Goal: Task Accomplishment & Management: Manage account settings

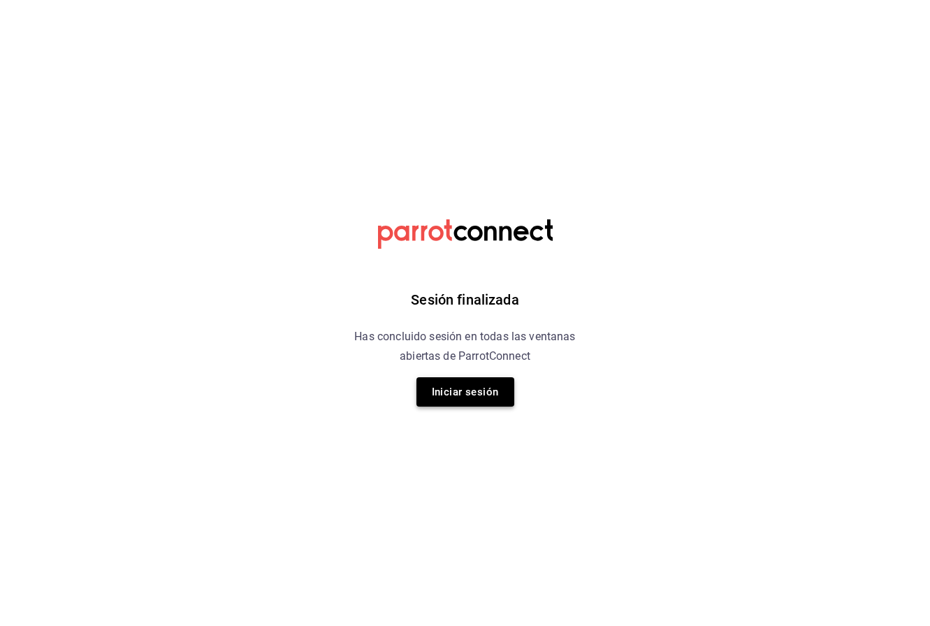
click at [446, 386] on button "Iniciar sesión" at bounding box center [465, 391] width 98 height 29
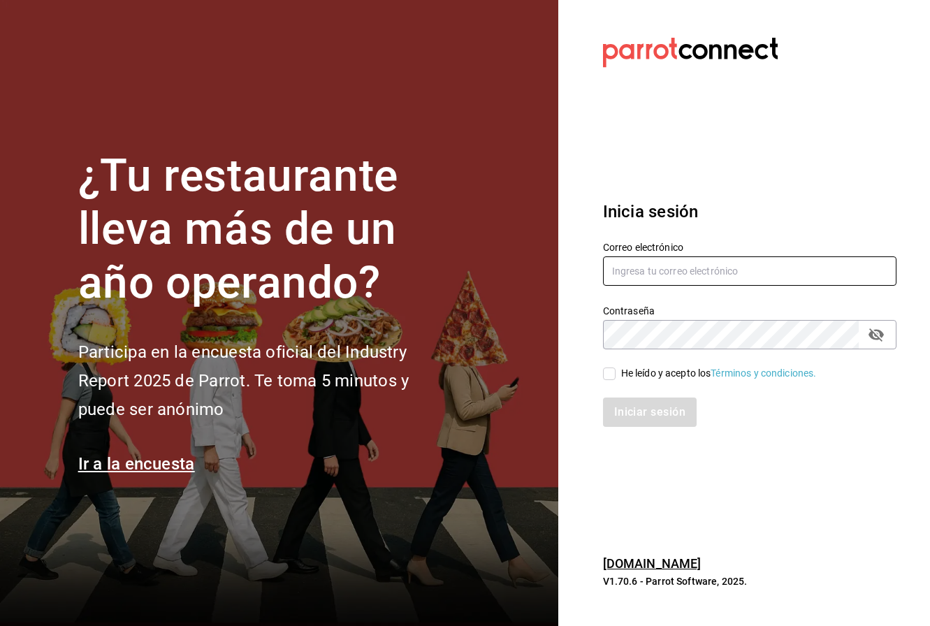
click at [653, 268] on input "text" at bounding box center [749, 270] width 293 height 29
type input "[EMAIL_ADDRESS][DOMAIN_NAME]"
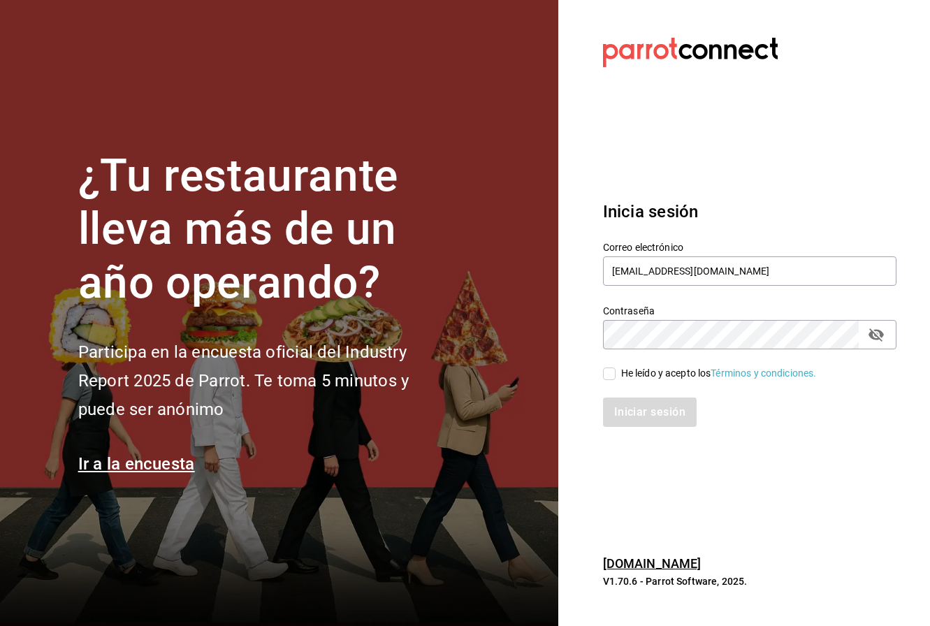
click at [610, 371] on input "He leído y acepto los Términos y condiciones." at bounding box center [609, 374] width 13 height 13
checkbox input "true"
click at [632, 412] on button "Iniciar sesión" at bounding box center [650, 412] width 95 height 29
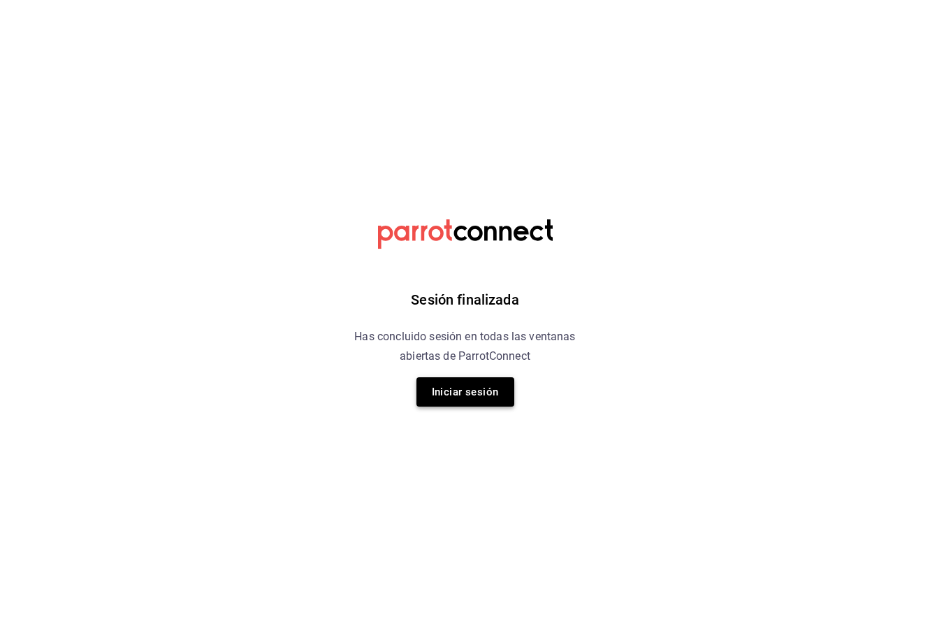
click at [488, 387] on button "Iniciar sesión" at bounding box center [465, 391] width 98 height 29
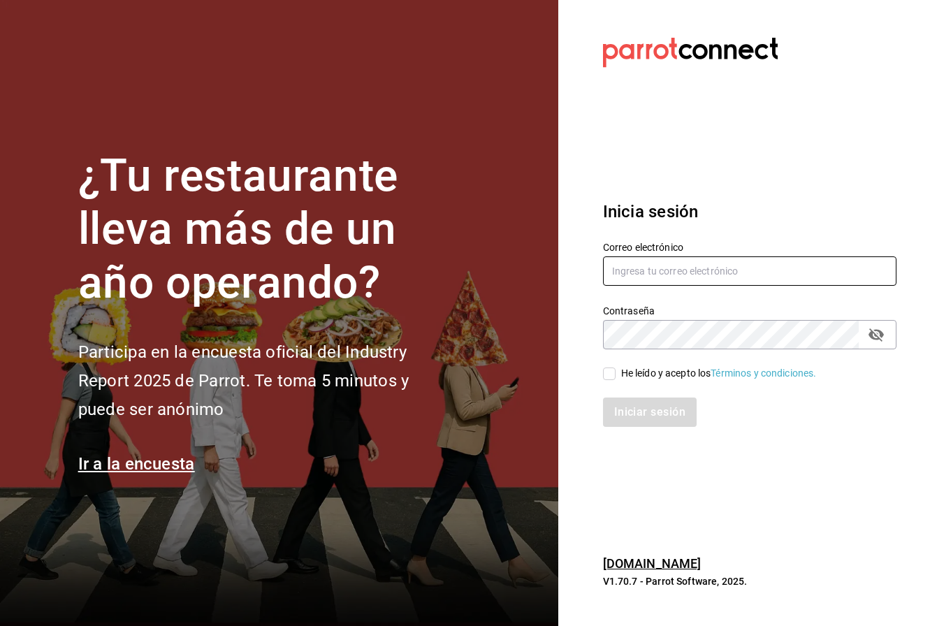
click at [655, 275] on input "text" at bounding box center [749, 270] width 293 height 29
type input "[EMAIL_ADDRESS][DOMAIN_NAME]"
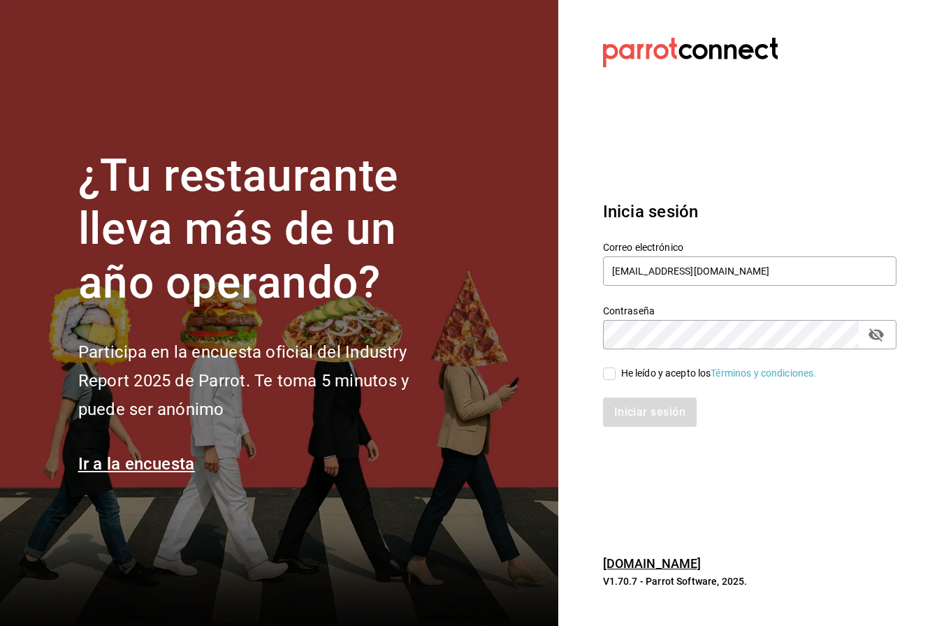
click at [609, 370] on input "He leído y acepto los Términos y condiciones." at bounding box center [609, 374] width 13 height 13
checkbox input "true"
click at [630, 405] on button "Iniciar sesión" at bounding box center [650, 412] width 95 height 29
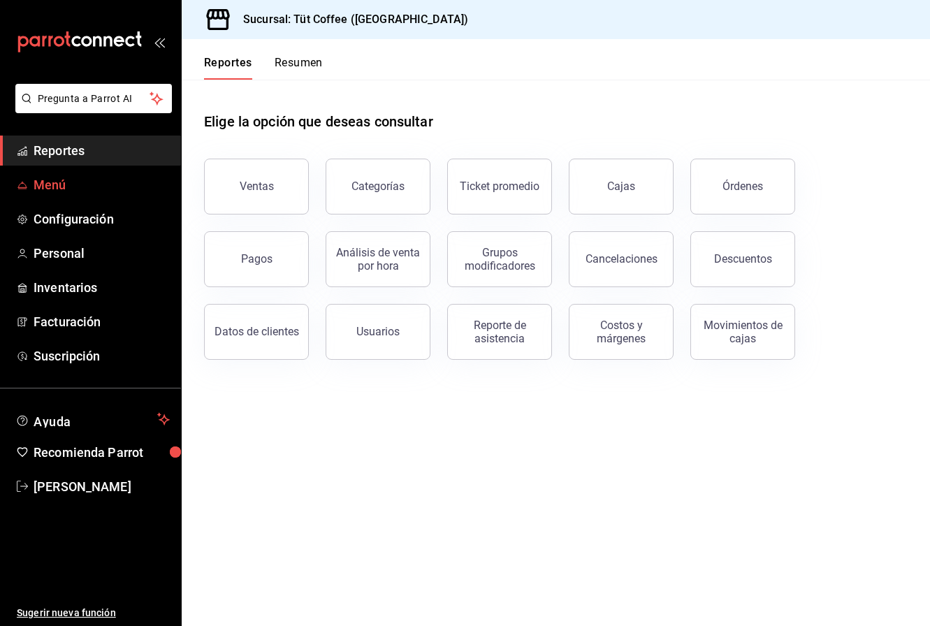
click at [73, 187] on span "Menú" at bounding box center [102, 184] width 136 height 19
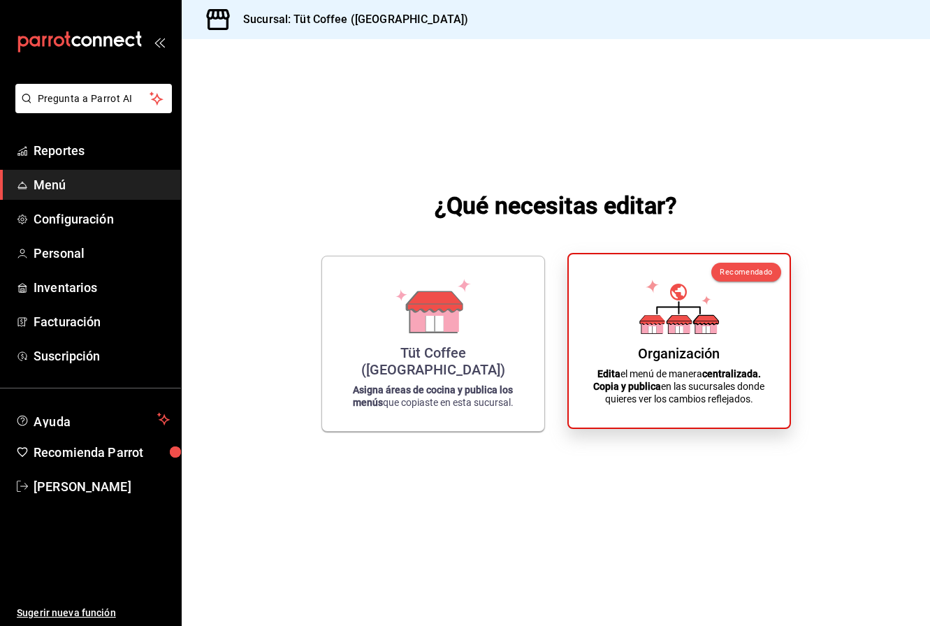
click at [669, 326] on icon at bounding box center [679, 326] width 22 height 13
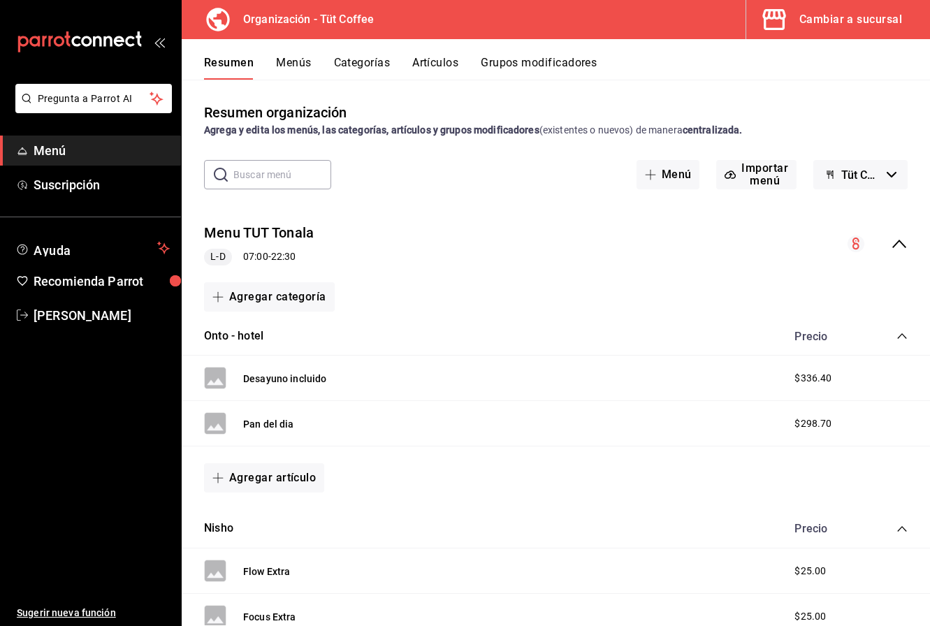
click at [296, 62] on button "Menús" at bounding box center [293, 68] width 35 height 24
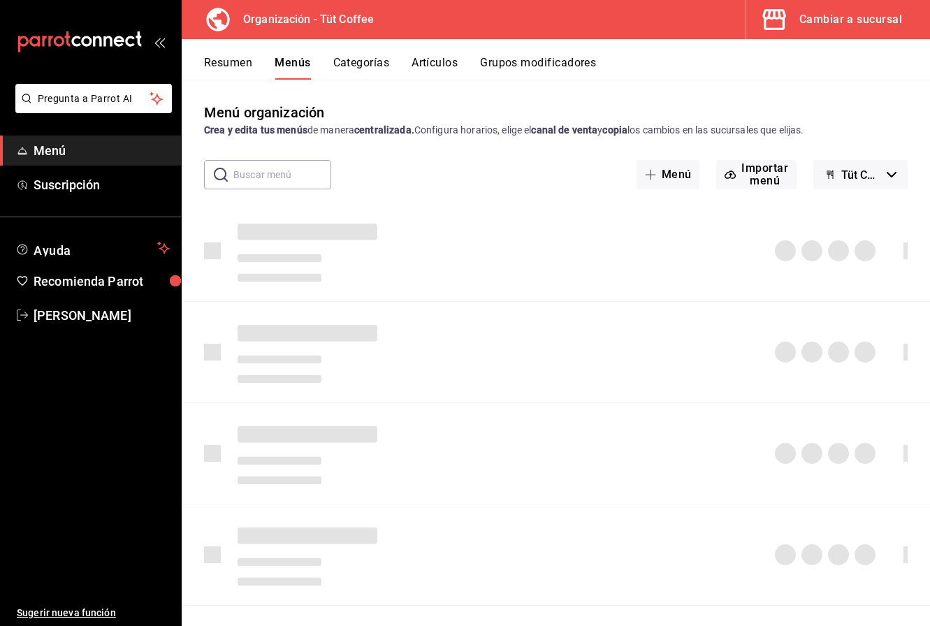
click at [433, 62] on button "Artículos" at bounding box center [435, 68] width 46 height 24
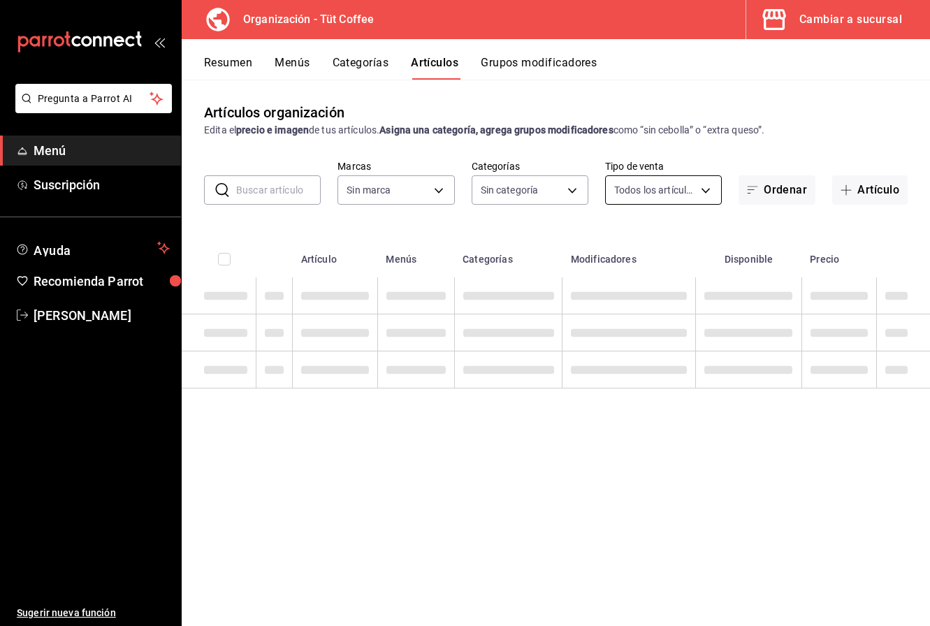
type input "32e499e3-ac49-4bfd-9688-6164702db340"
type input "01aa8595-7694-45da-9746-48b14e37431d,02054340-f982-493d-a520-4f9269409e90,55117…"
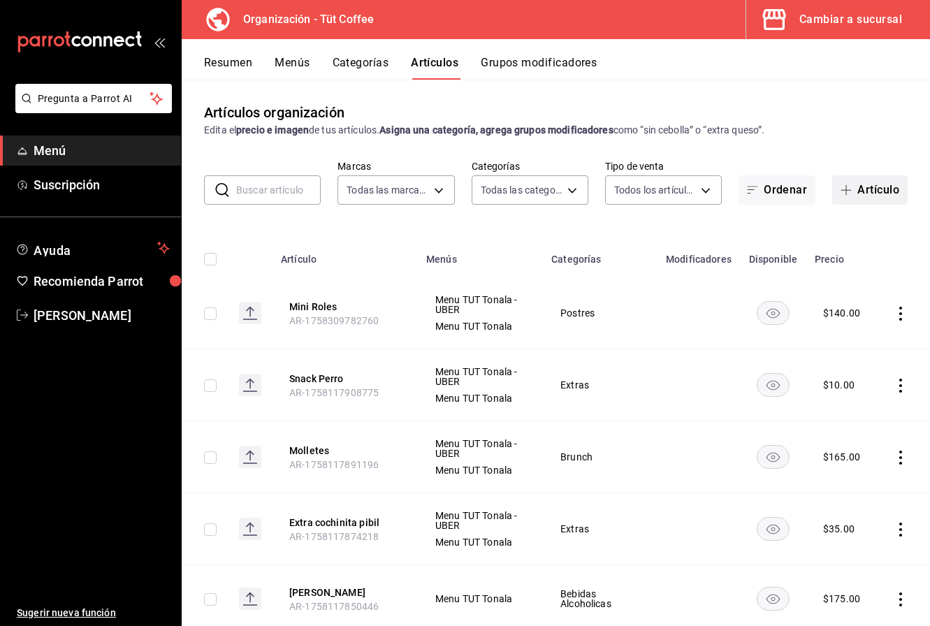
click at [871, 187] on button "Artículo" at bounding box center [869, 189] width 75 height 29
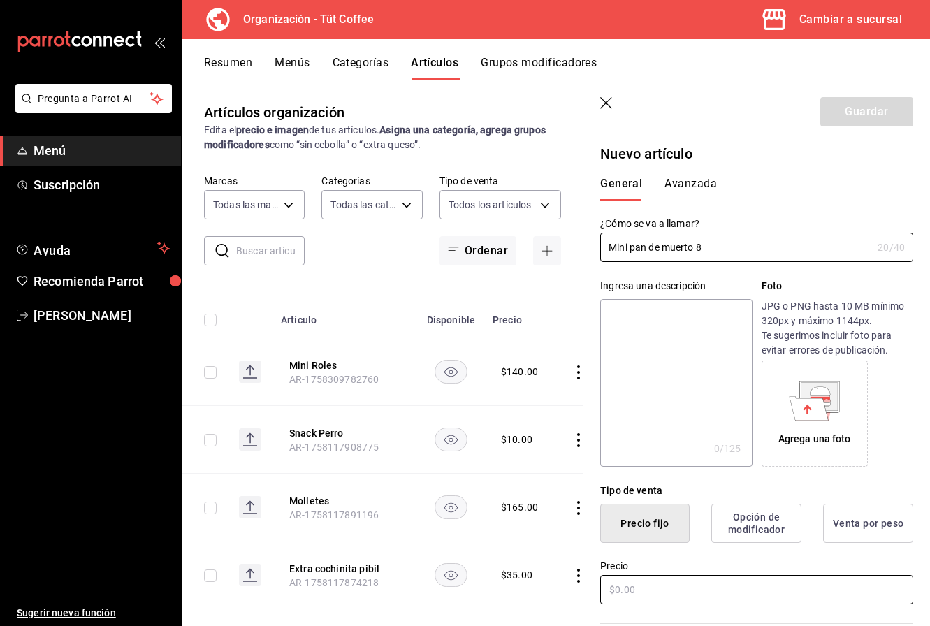
type input "Mini pan de muerto 8"
click at [649, 591] on input "text" at bounding box center [756, 589] width 313 height 29
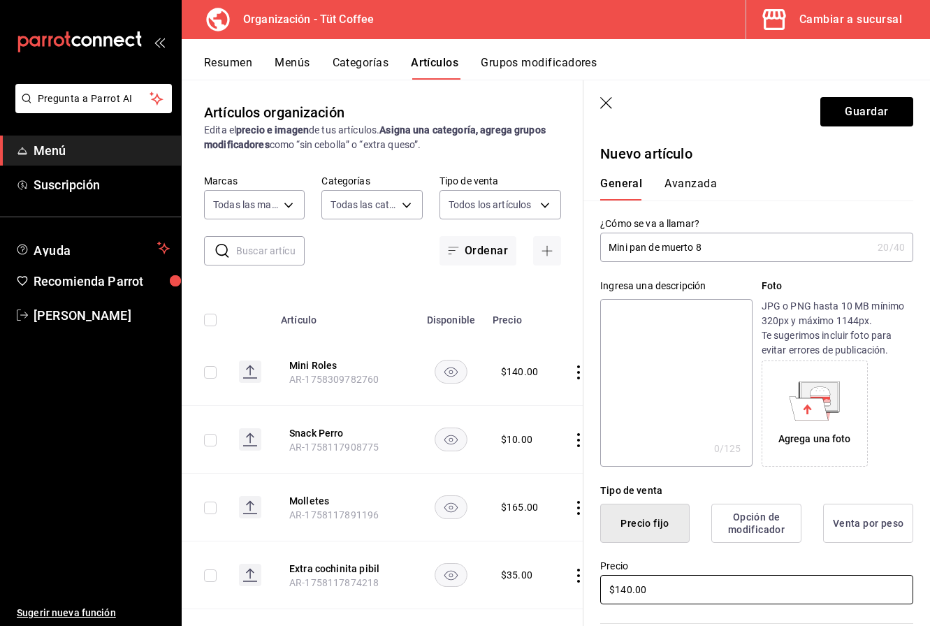
type input "$140.00"
click at [674, 565] on label "Precio" at bounding box center [756, 566] width 313 height 10
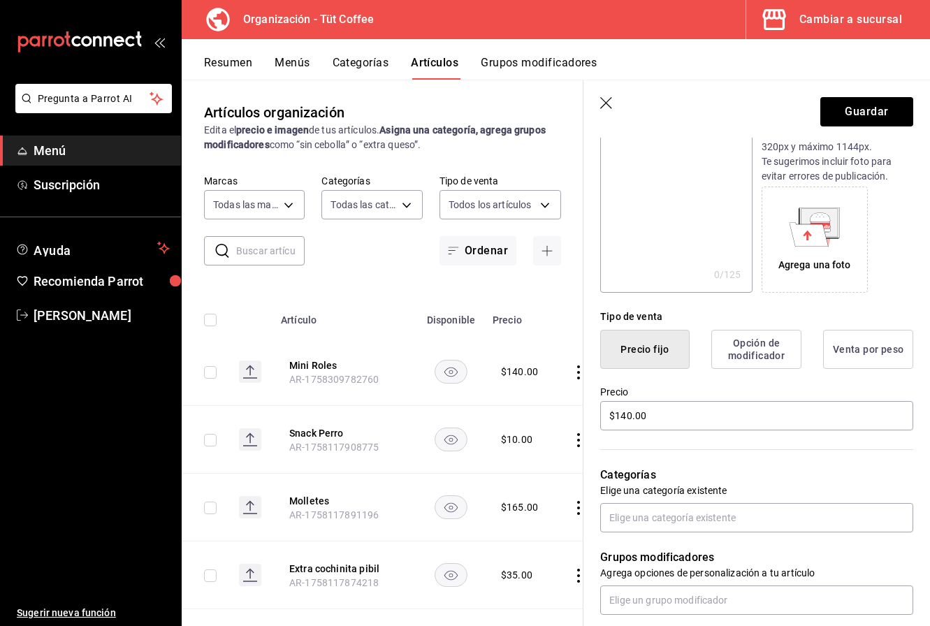
scroll to position [177, 0]
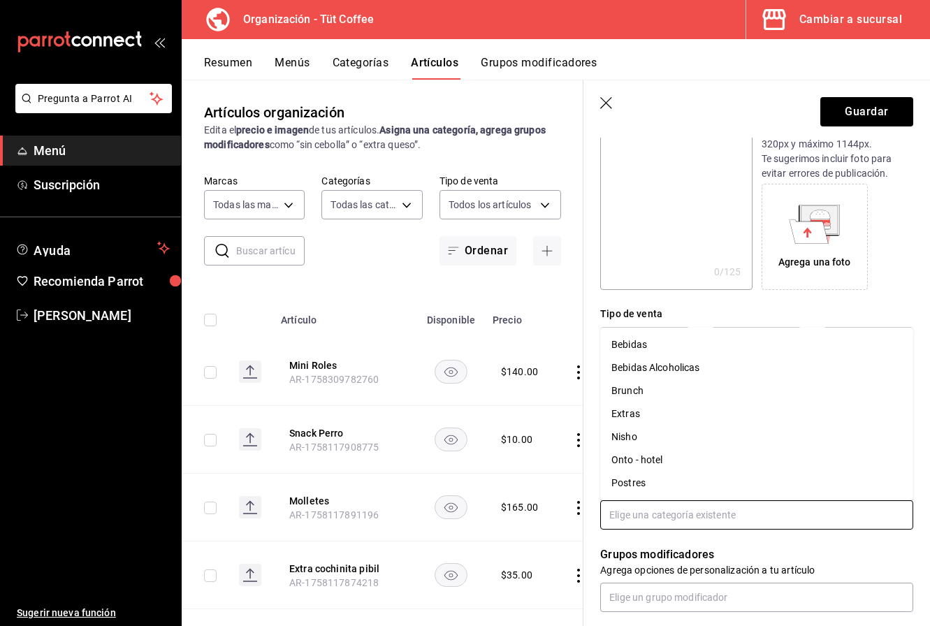
click at [658, 510] on input "text" at bounding box center [756, 514] width 313 height 29
click at [652, 486] on li "Postres" at bounding box center [756, 483] width 313 height 23
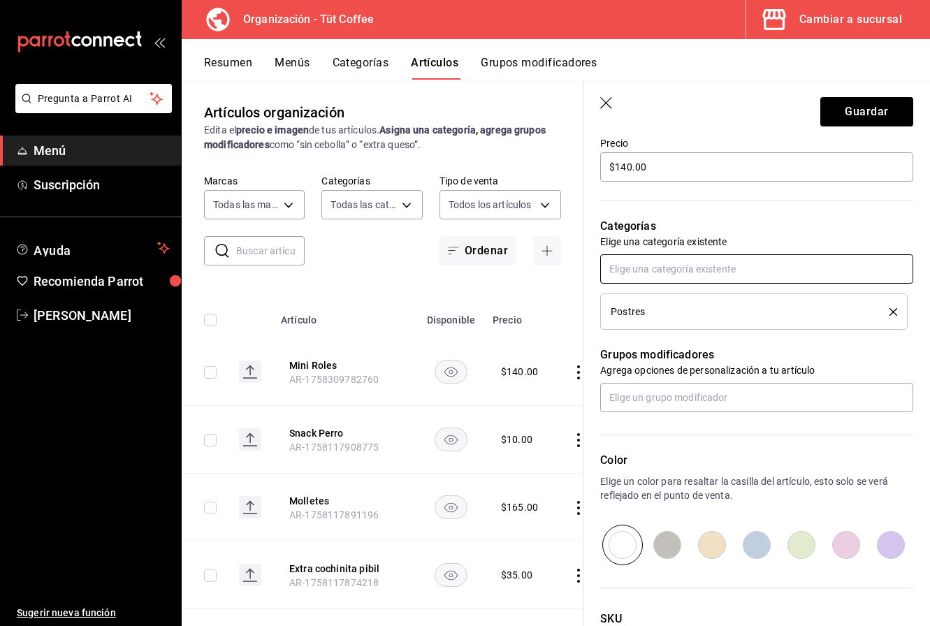
scroll to position [423, 0]
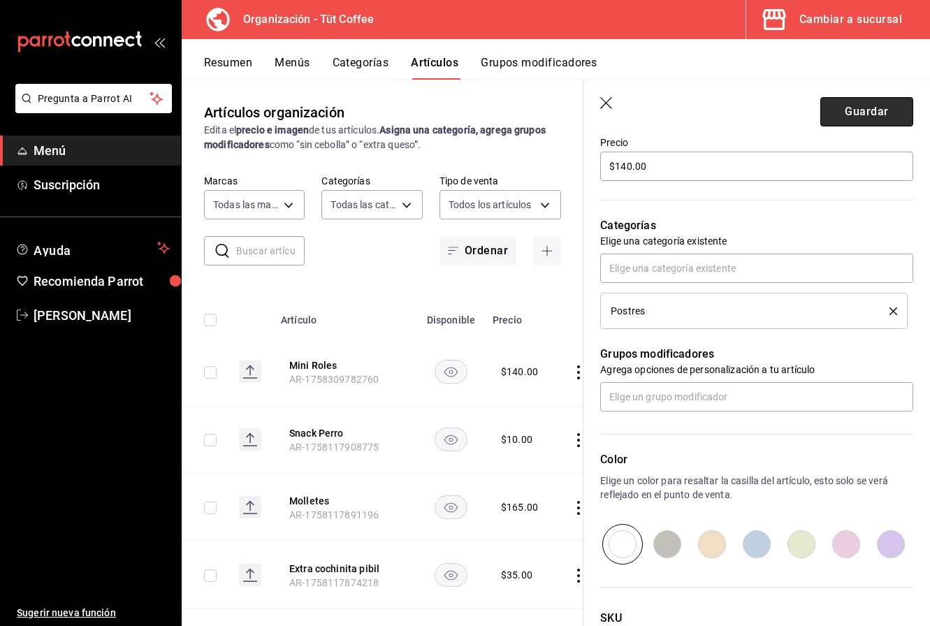
click at [869, 110] on button "Guardar" at bounding box center [866, 111] width 93 height 29
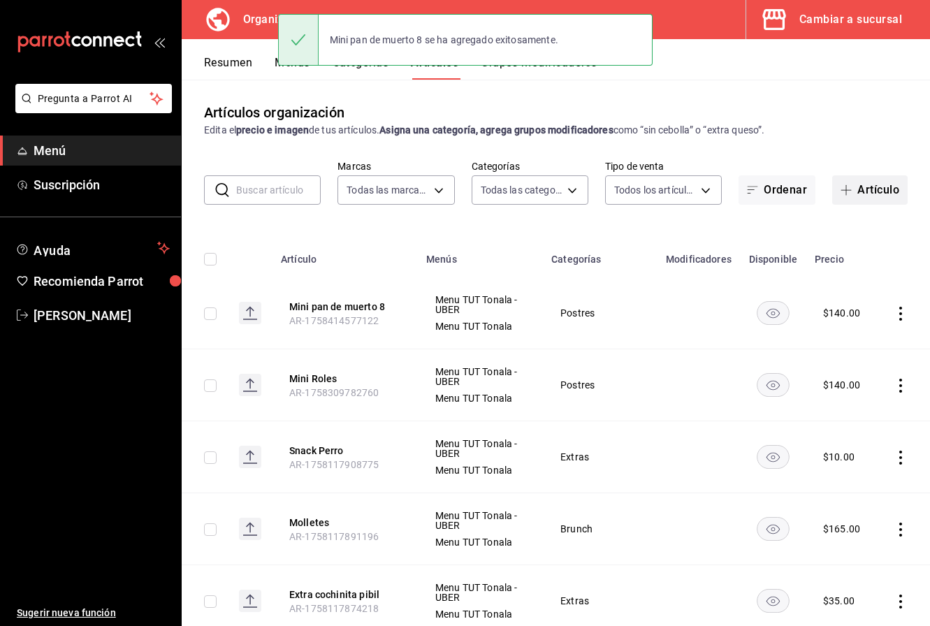
click at [862, 185] on button "Artículo" at bounding box center [869, 189] width 75 height 29
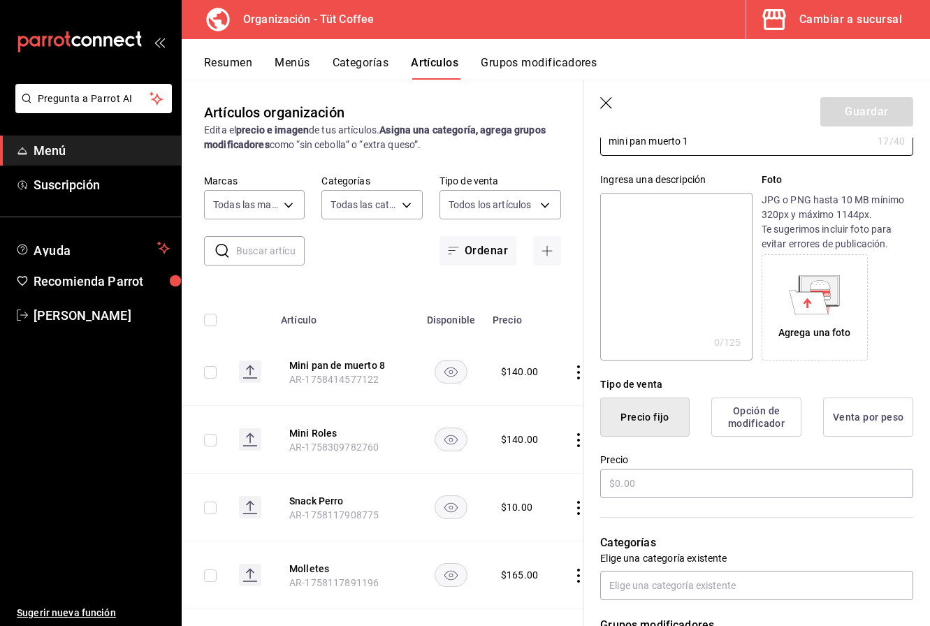
scroll to position [126, 0]
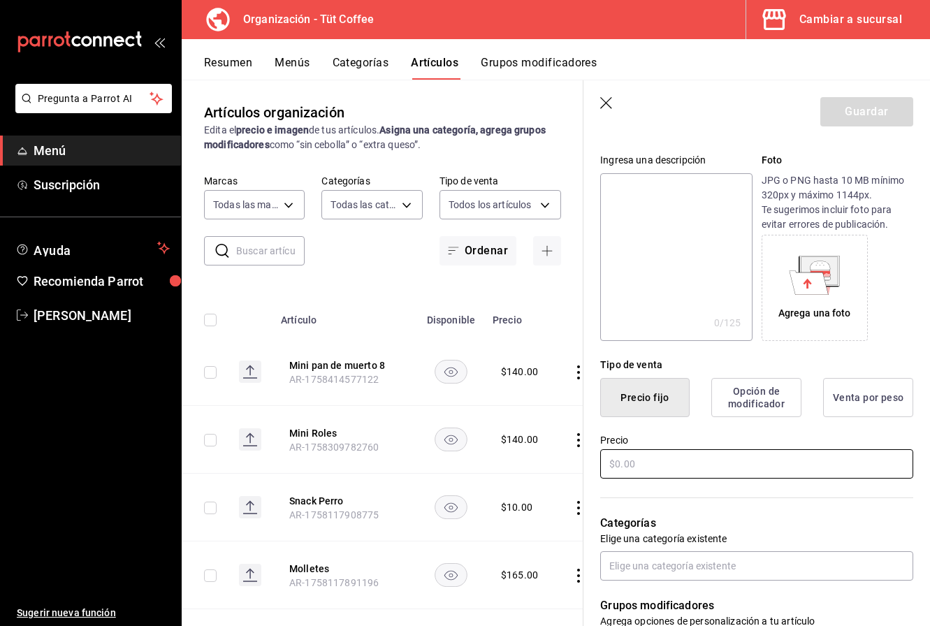
type input "mini pan muerto 1"
click at [665, 472] on input "text" at bounding box center [756, 463] width 313 height 29
type input "$20.00"
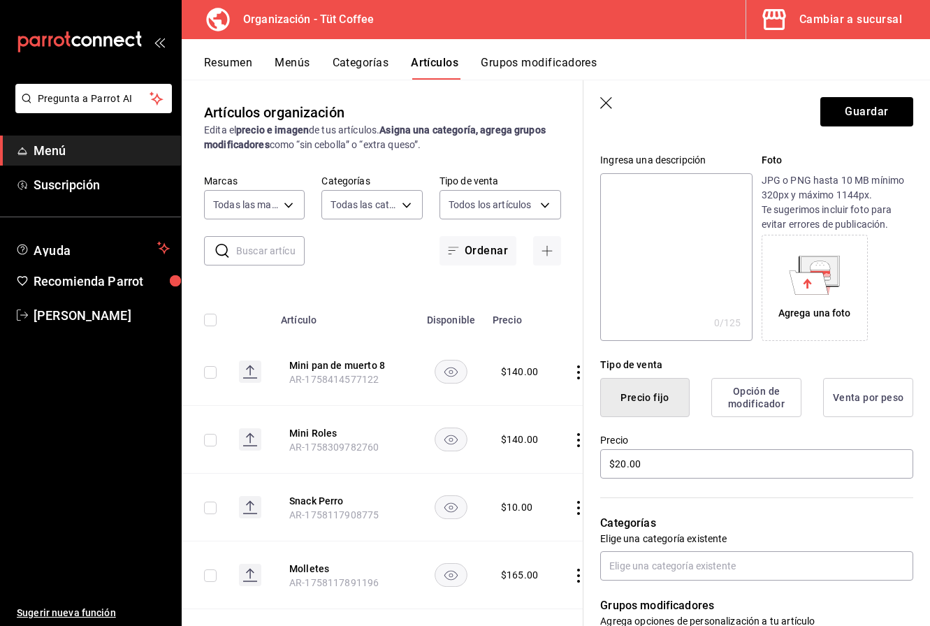
click at [679, 498] on div "Categorías Elige una categoría existente" at bounding box center [748, 531] width 330 height 100
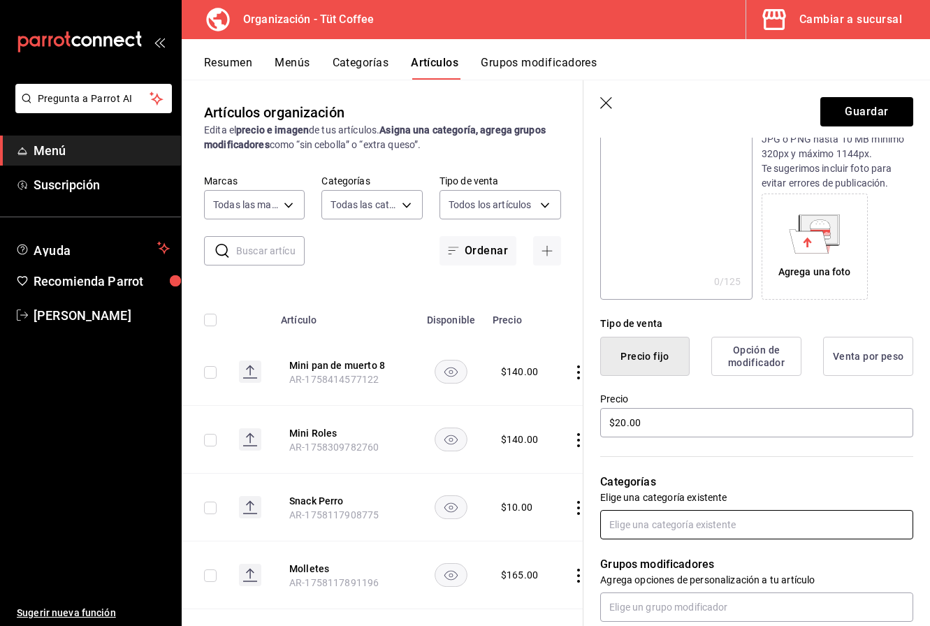
click at [669, 521] on input "text" at bounding box center [756, 524] width 313 height 29
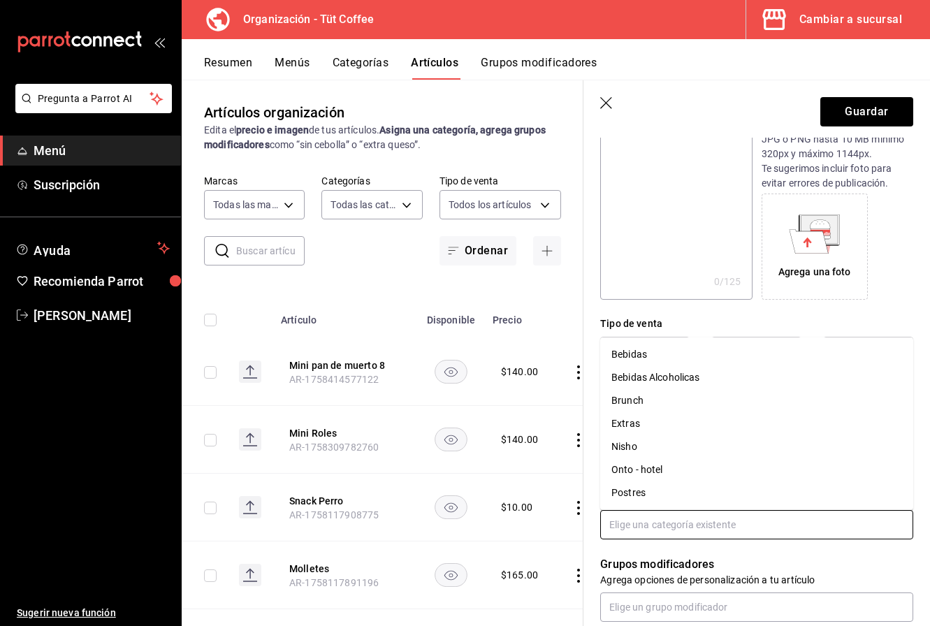
click at [646, 493] on li "Postres" at bounding box center [756, 492] width 313 height 23
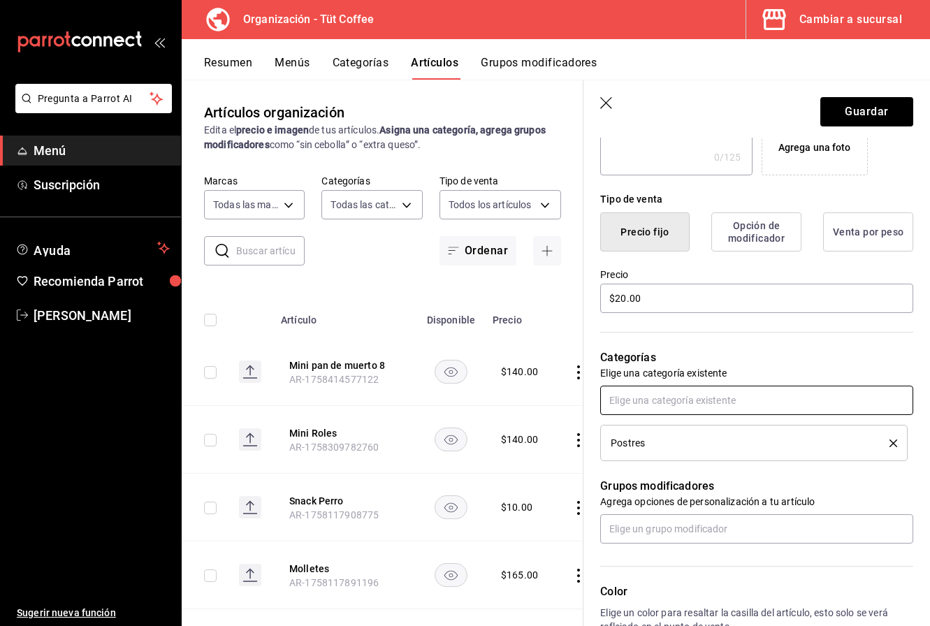
scroll to position [291, 0]
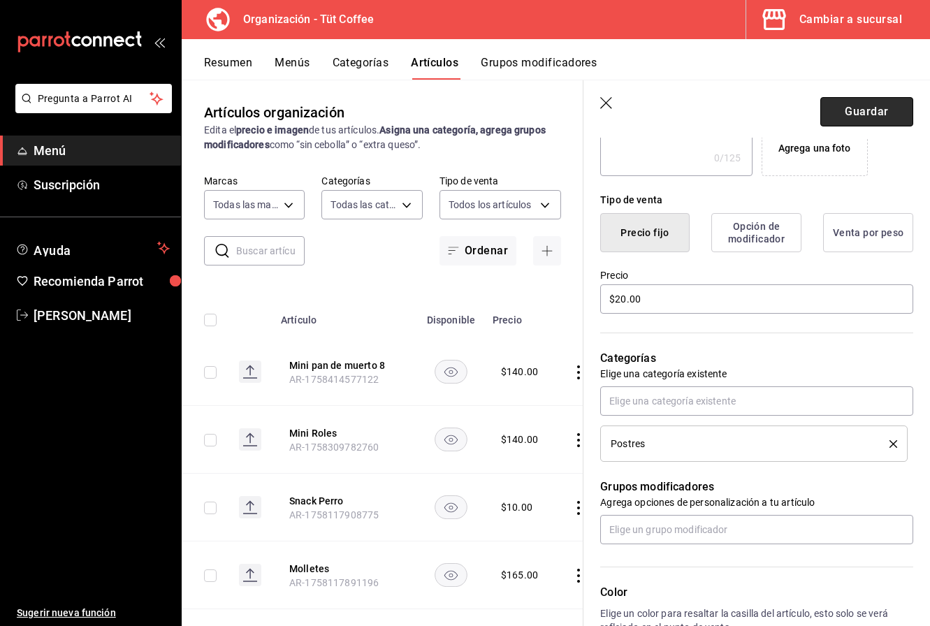
click at [858, 117] on button "Guardar" at bounding box center [866, 111] width 93 height 29
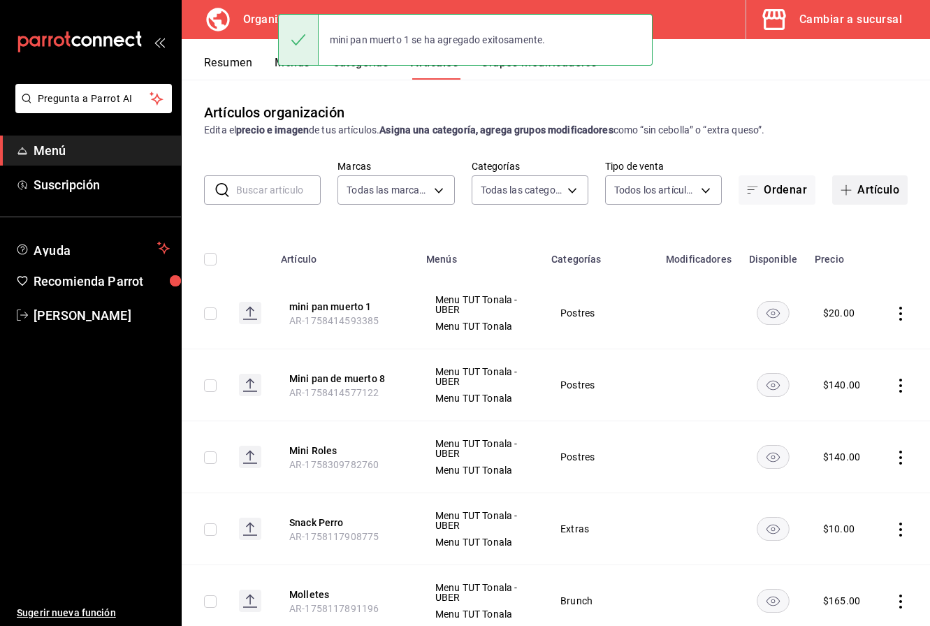
click at [850, 196] on button "Artículo" at bounding box center [869, 189] width 75 height 29
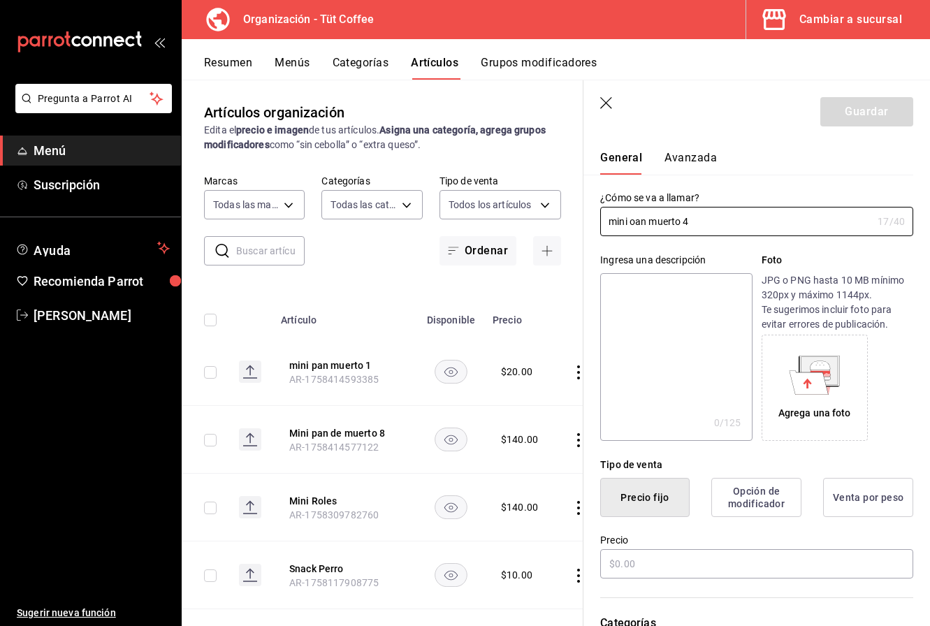
scroll to position [27, 0]
type input "mini oan muerto 4"
click at [630, 561] on input "text" at bounding box center [756, 562] width 313 height 29
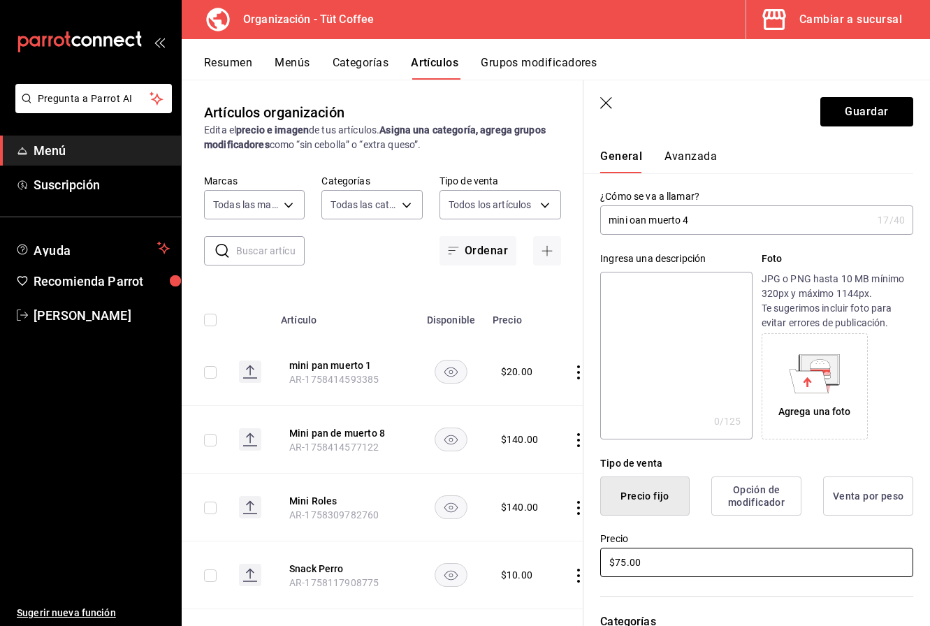
type input "$75.00"
click at [636, 221] on input "mini oan muerto 4" at bounding box center [736, 220] width 272 height 28
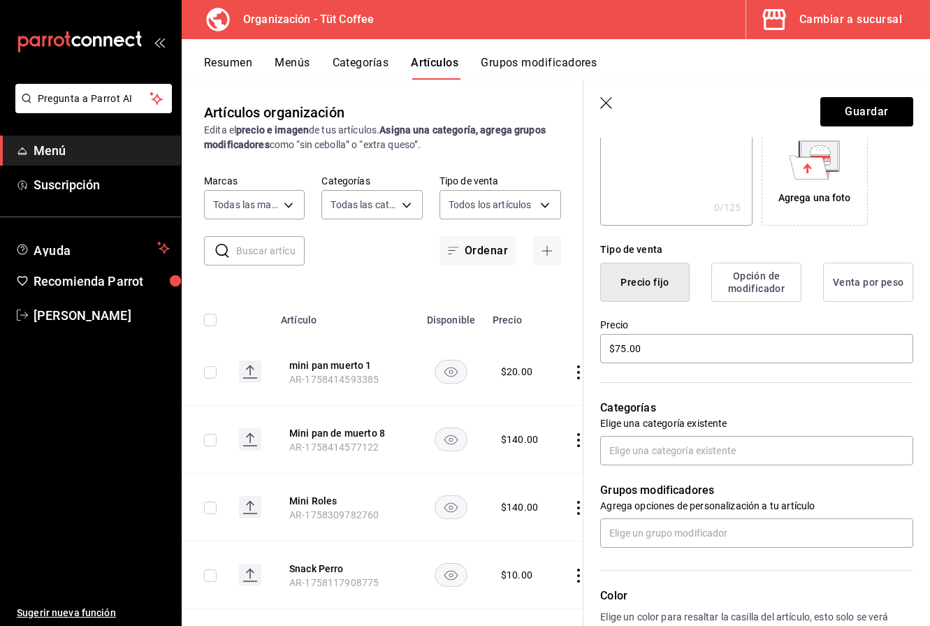
scroll to position [246, 0]
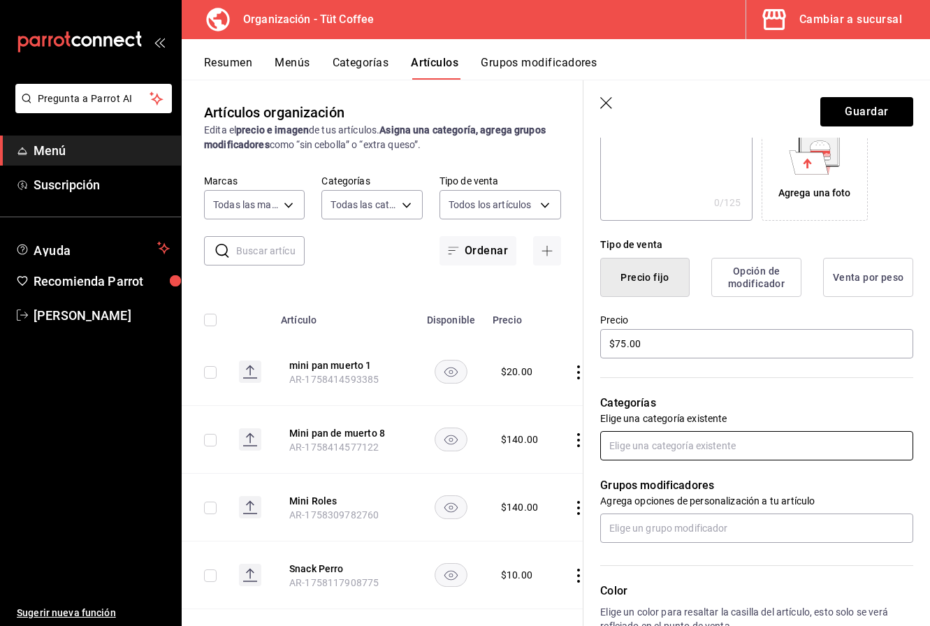
type input "mini pan muerto 4"
click at [645, 452] on input "text" at bounding box center [756, 445] width 313 height 29
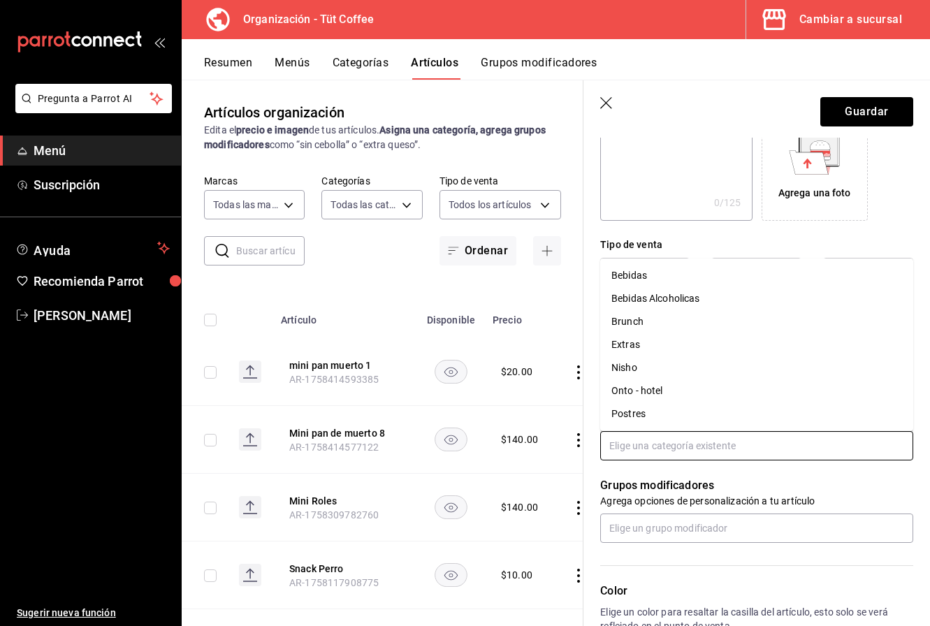
click at [640, 407] on li "Postres" at bounding box center [756, 413] width 313 height 23
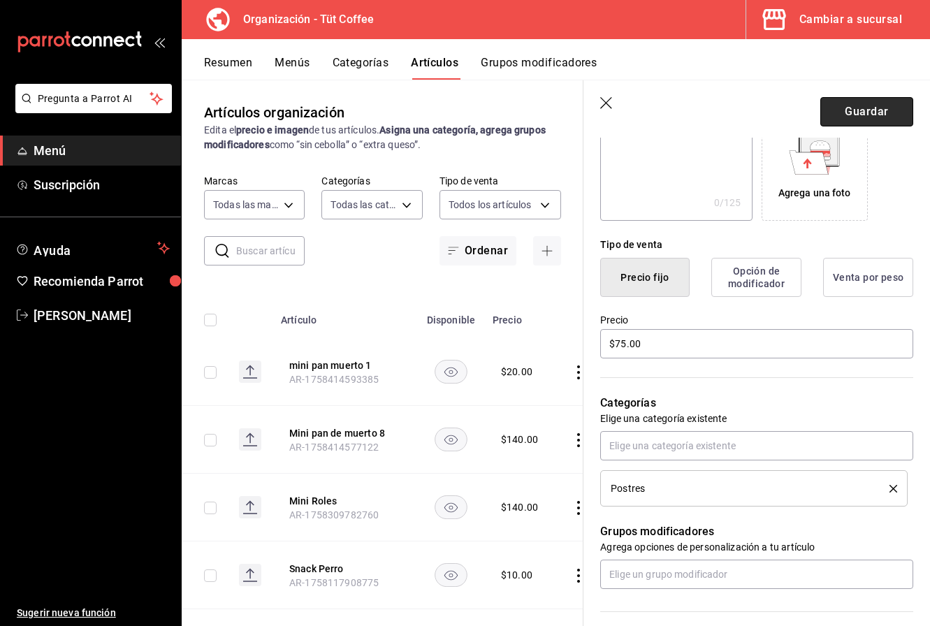
click at [869, 113] on button "Guardar" at bounding box center [866, 111] width 93 height 29
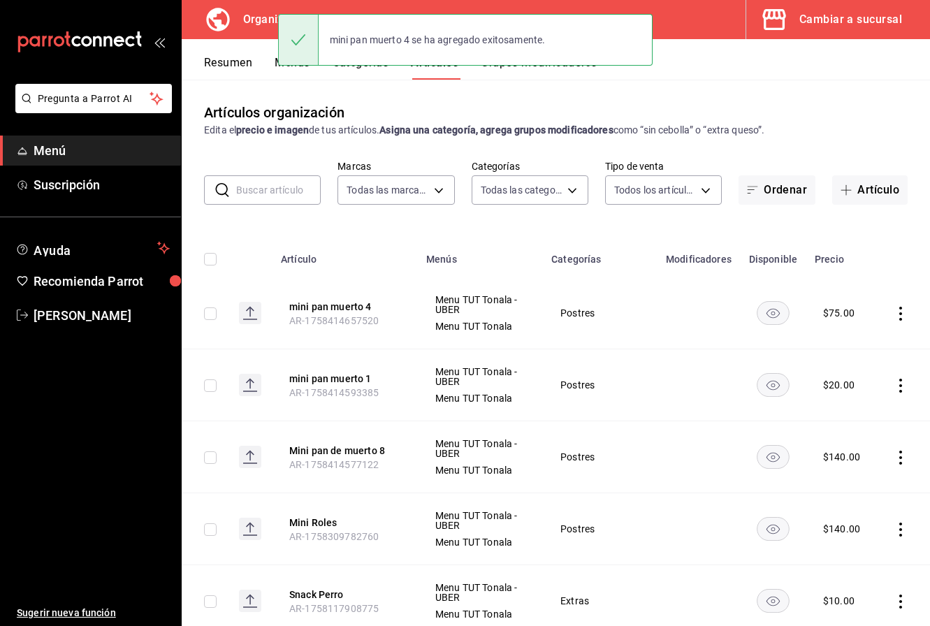
click at [300, 67] on div "mini pan muerto 4 se ha agregado exitosamente." at bounding box center [465, 40] width 375 height 60
click at [296, 70] on button "Menús" at bounding box center [292, 68] width 35 height 24
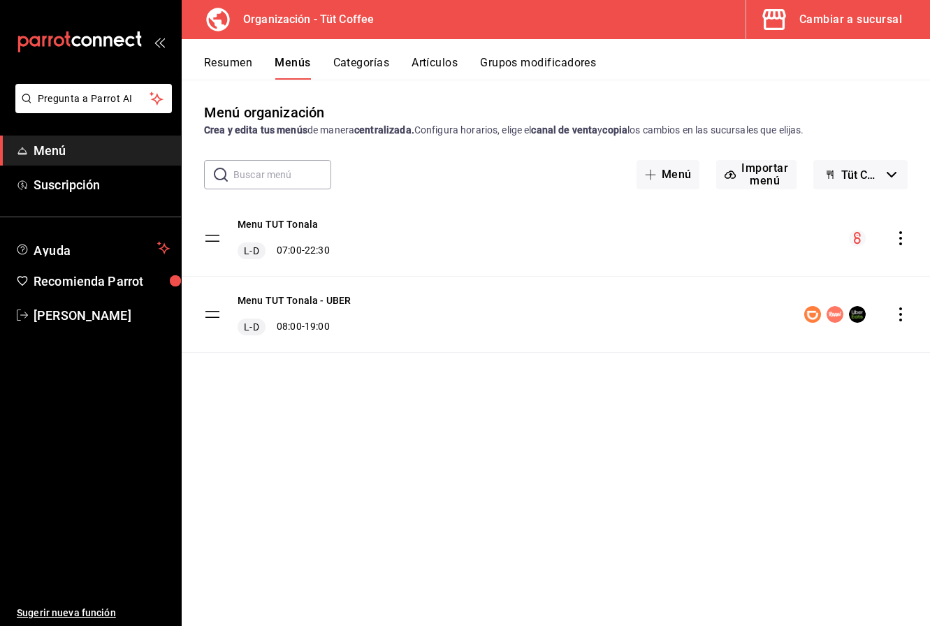
click at [901, 237] on icon "actions" at bounding box center [900, 238] width 3 height 14
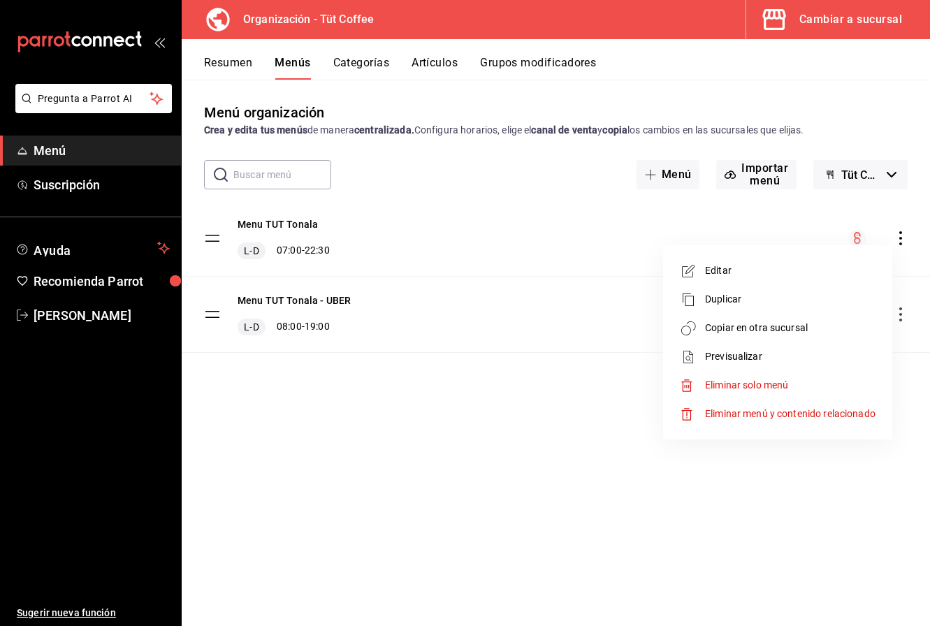
click at [750, 332] on span "Copiar en otra sucursal" at bounding box center [790, 328] width 170 height 15
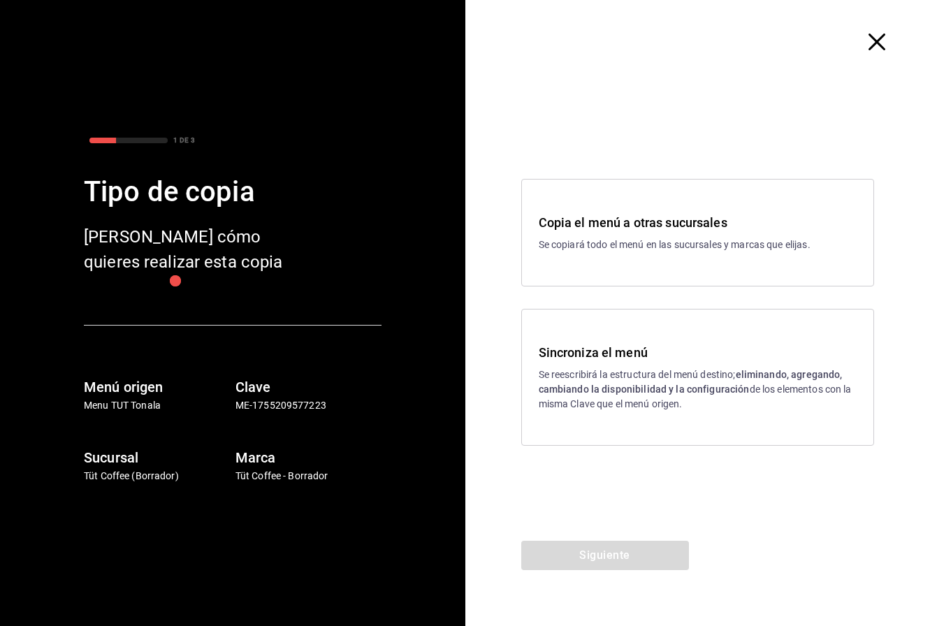
click at [676, 392] on strong "eliminando, agregando, cambiando la disponibilidad y la configuración" at bounding box center [691, 382] width 304 height 26
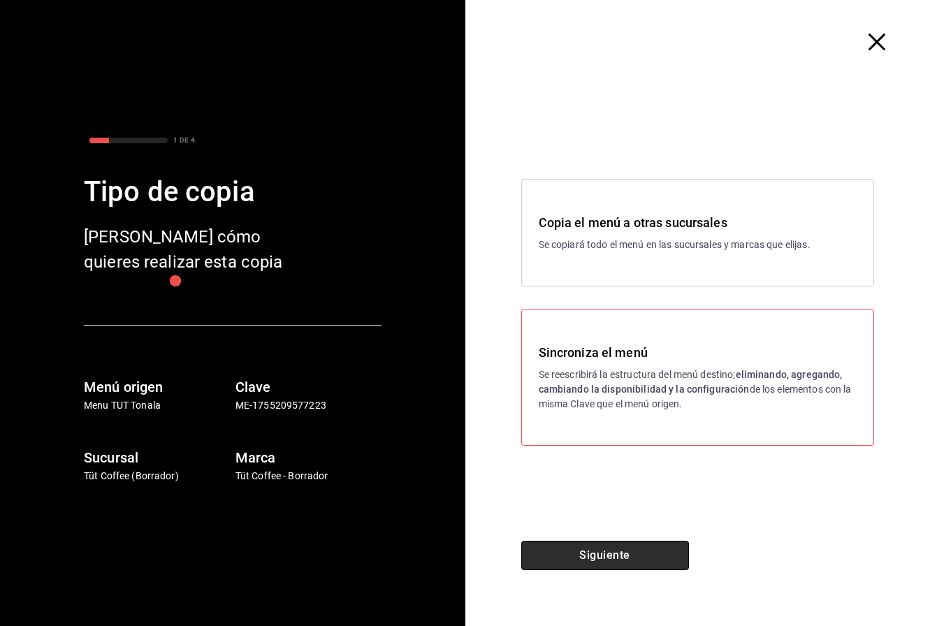
click at [590, 559] on button "Siguiente" at bounding box center [605, 555] width 168 height 29
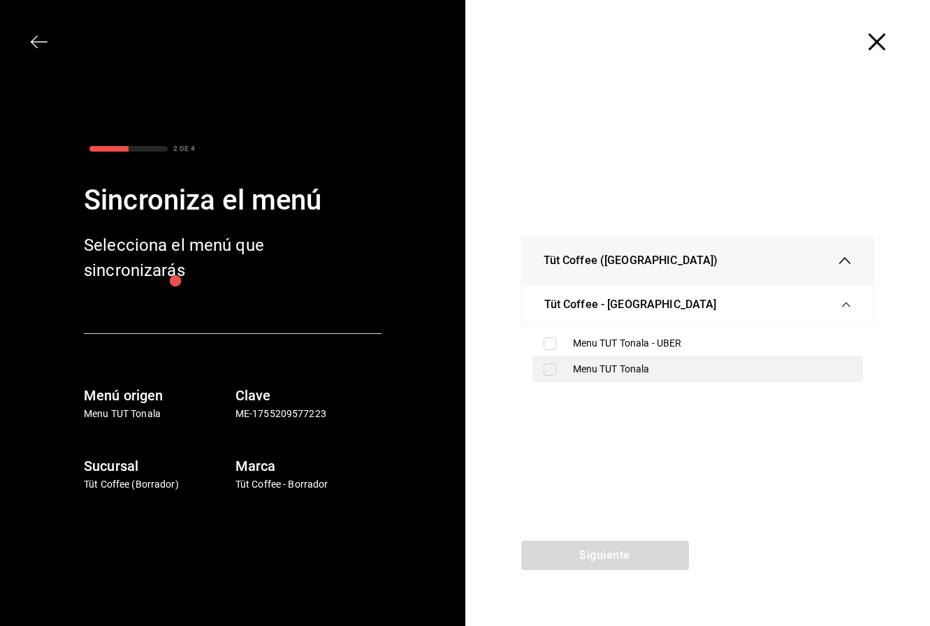
click at [597, 371] on div "Menu TUT Tonala" at bounding box center [712, 369] width 279 height 15
checkbox input "true"
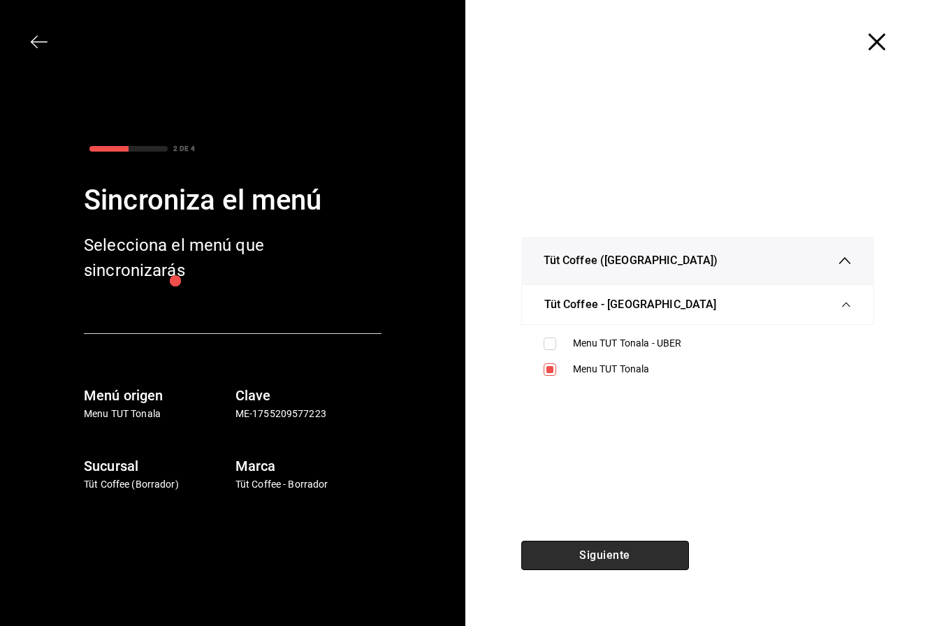
click at [585, 550] on button "Siguiente" at bounding box center [605, 555] width 168 height 29
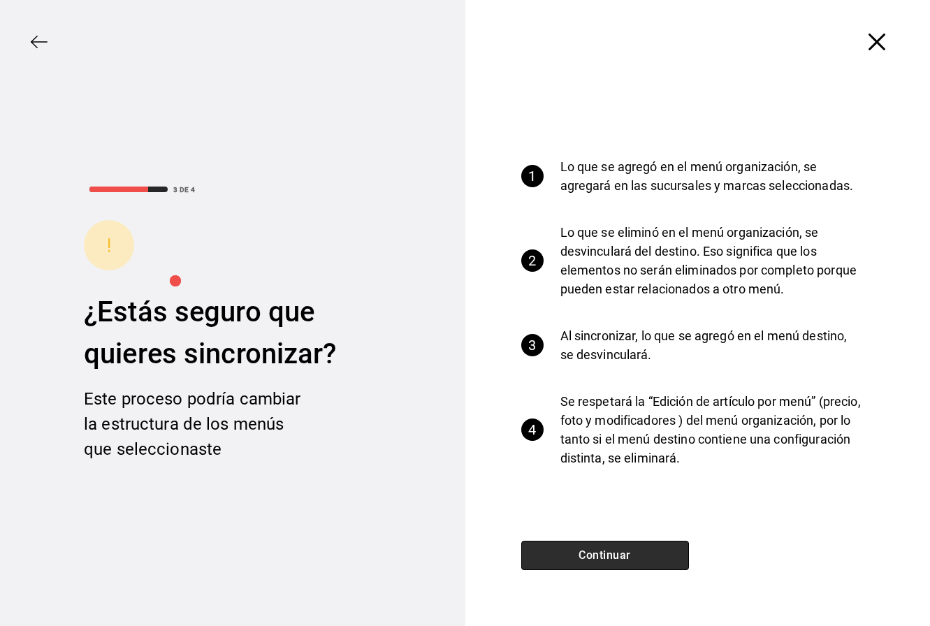
click at [585, 550] on button "Continuar" at bounding box center [605, 555] width 168 height 29
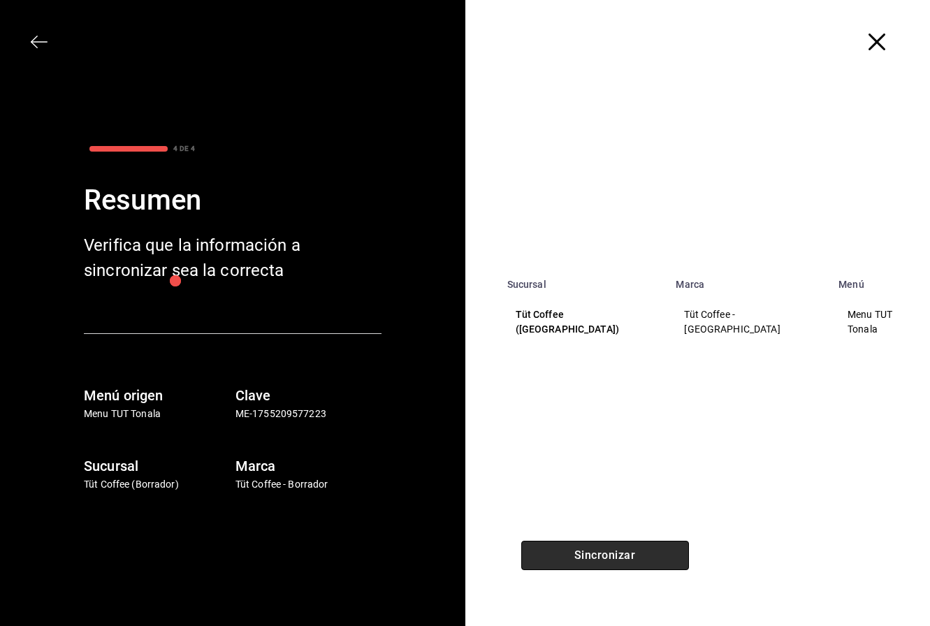
click at [585, 550] on button "Sincronizar" at bounding box center [605, 555] width 168 height 29
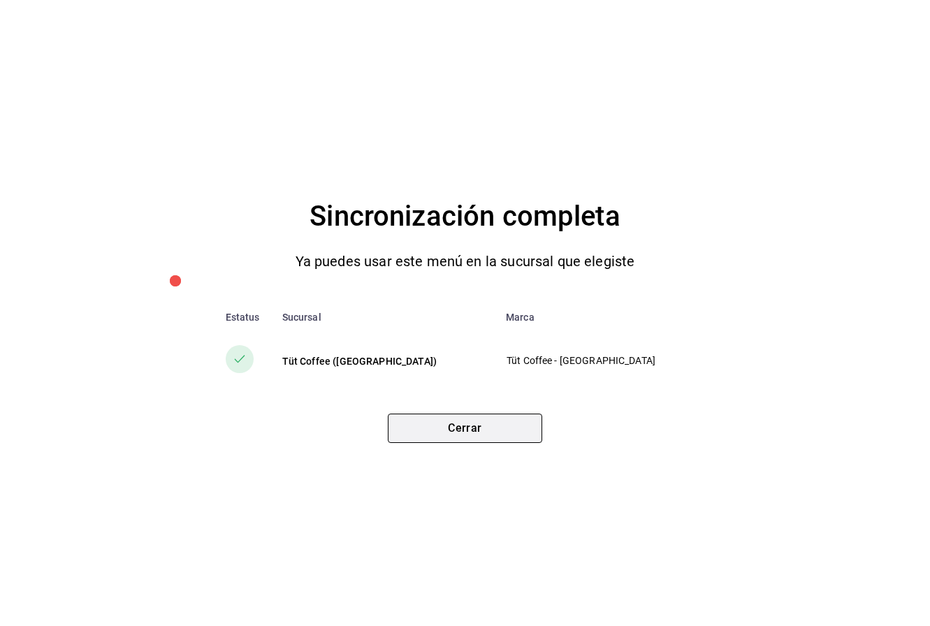
click at [454, 434] on button "Cerrar" at bounding box center [465, 428] width 154 height 29
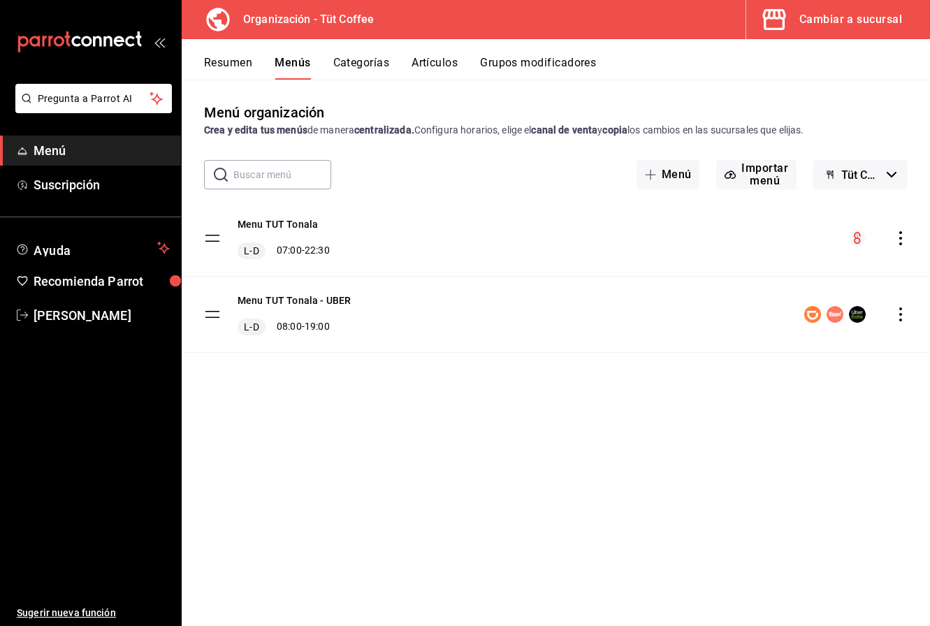
click at [878, 22] on div "Cambiar a sucursal" at bounding box center [850, 20] width 103 height 20
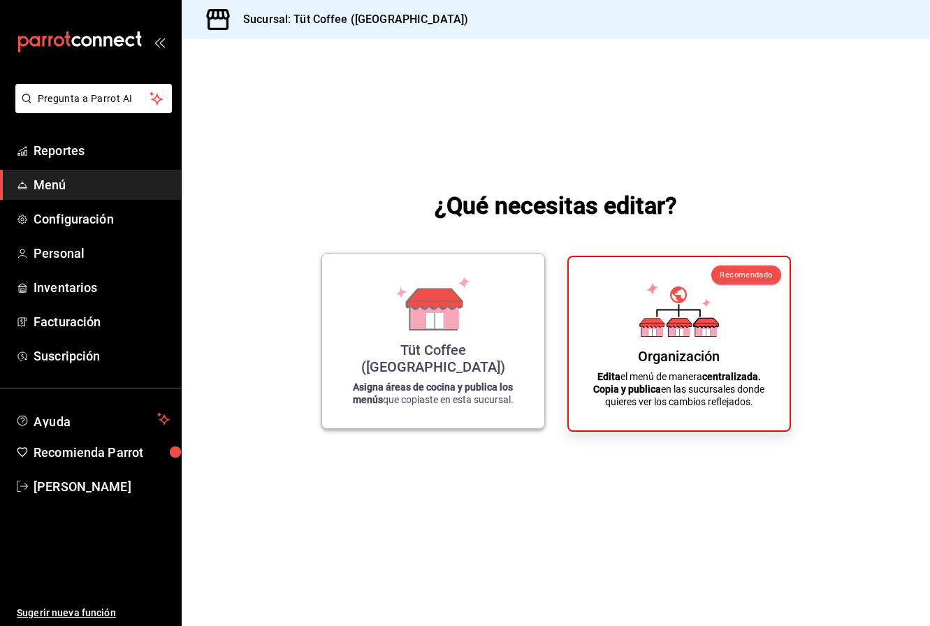
click at [452, 330] on icon at bounding box center [434, 315] width 48 height 30
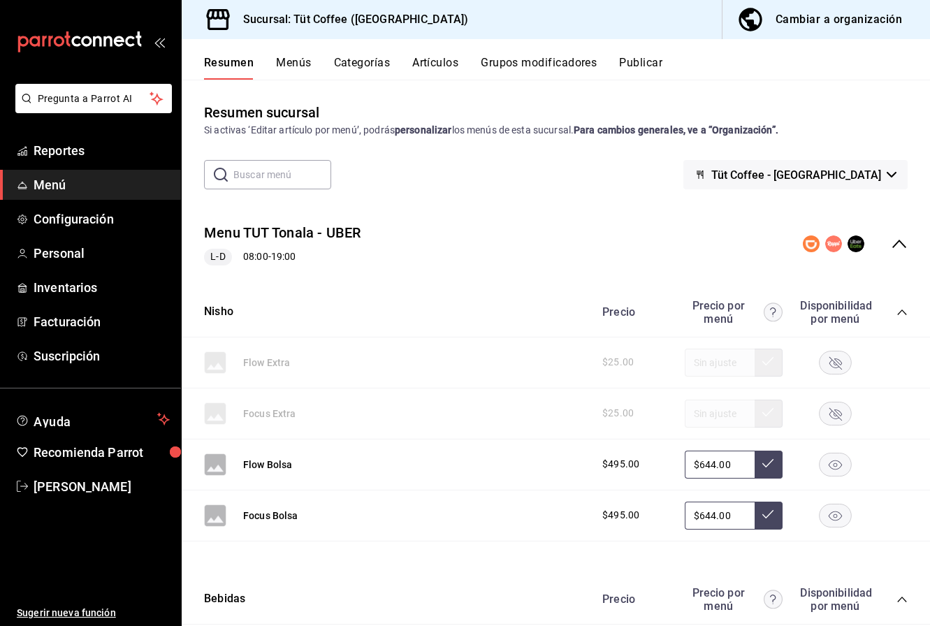
click at [648, 56] on button "Publicar" at bounding box center [640, 68] width 43 height 24
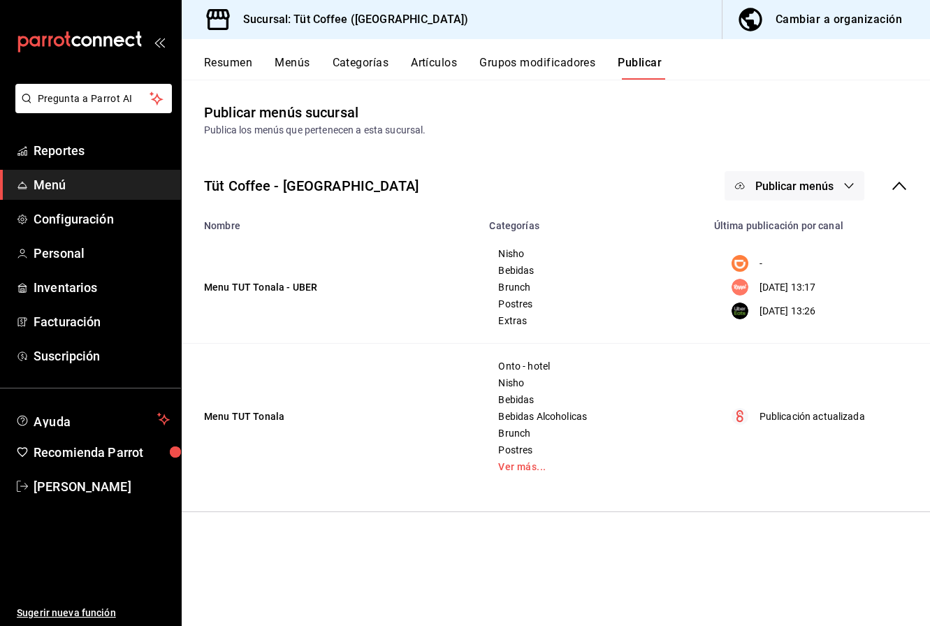
click at [845, 185] on icon "button" at bounding box center [848, 185] width 11 height 11
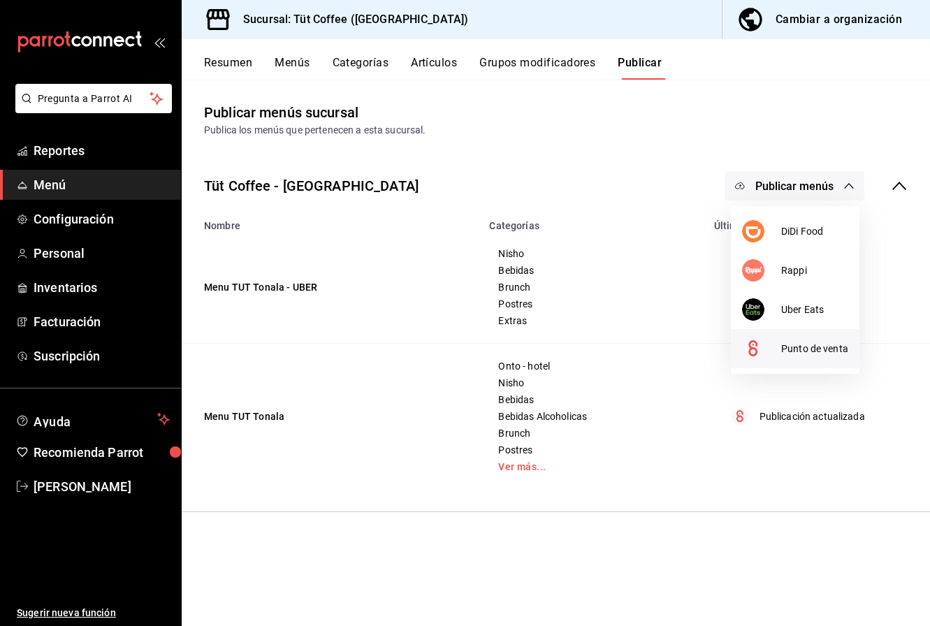
click at [806, 351] on span "Punto de venta" at bounding box center [814, 349] width 67 height 15
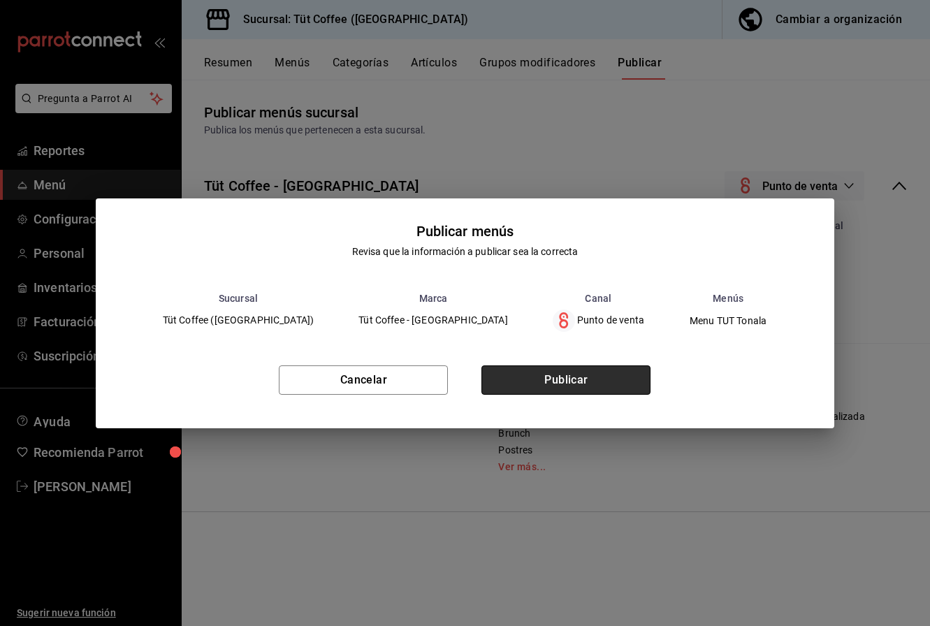
click at [562, 383] on button "Publicar" at bounding box center [565, 379] width 169 height 29
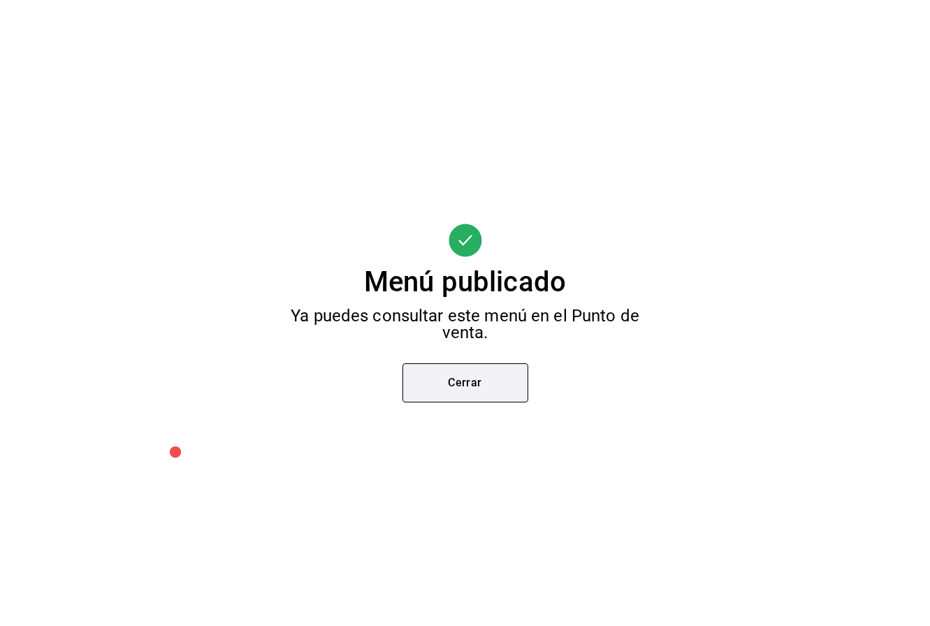
click at [448, 384] on button "Cerrar" at bounding box center [465, 382] width 126 height 39
